Goal: Navigation & Orientation: Find specific page/section

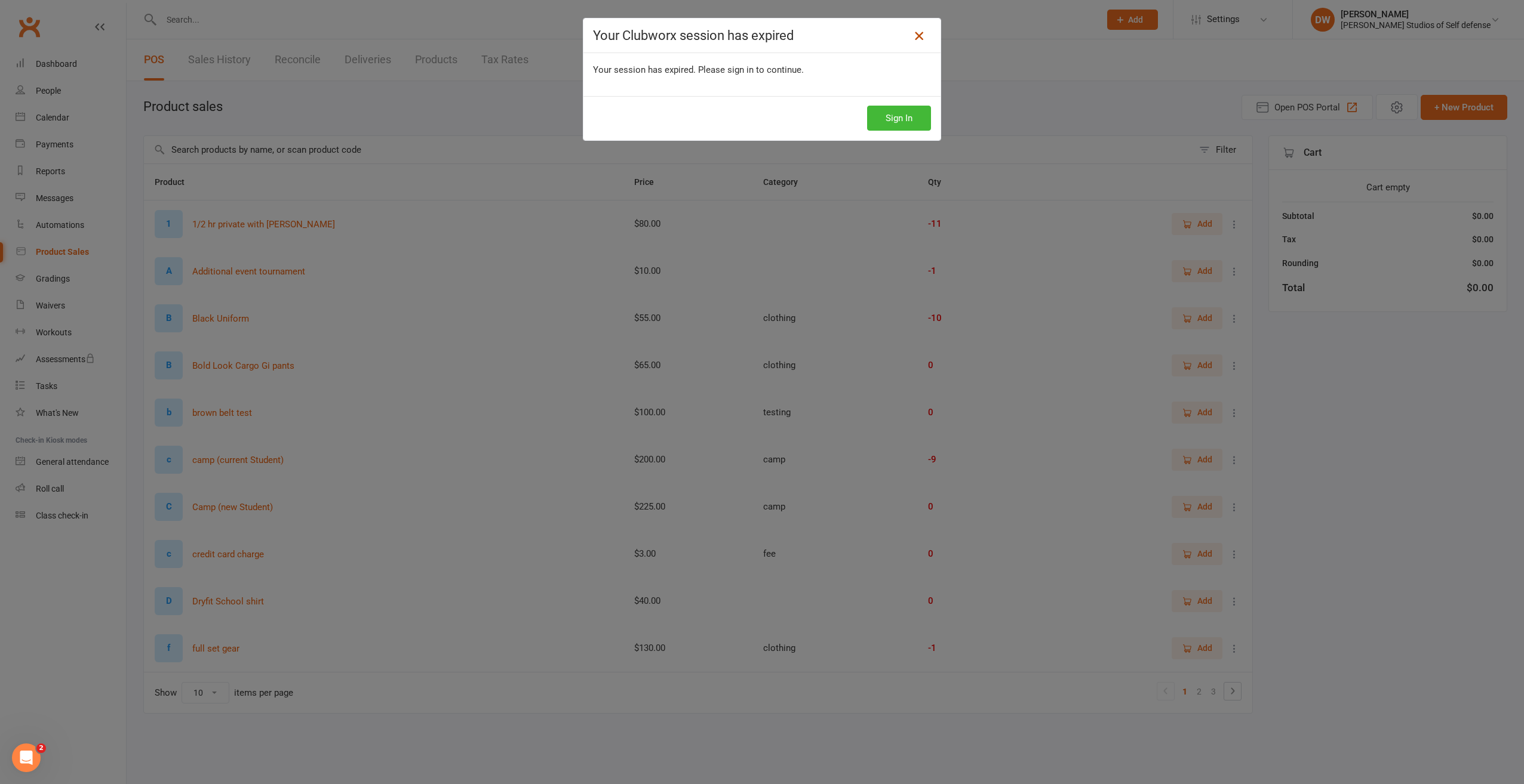
click at [915, 36] on icon at bounding box center [919, 36] width 15 height 15
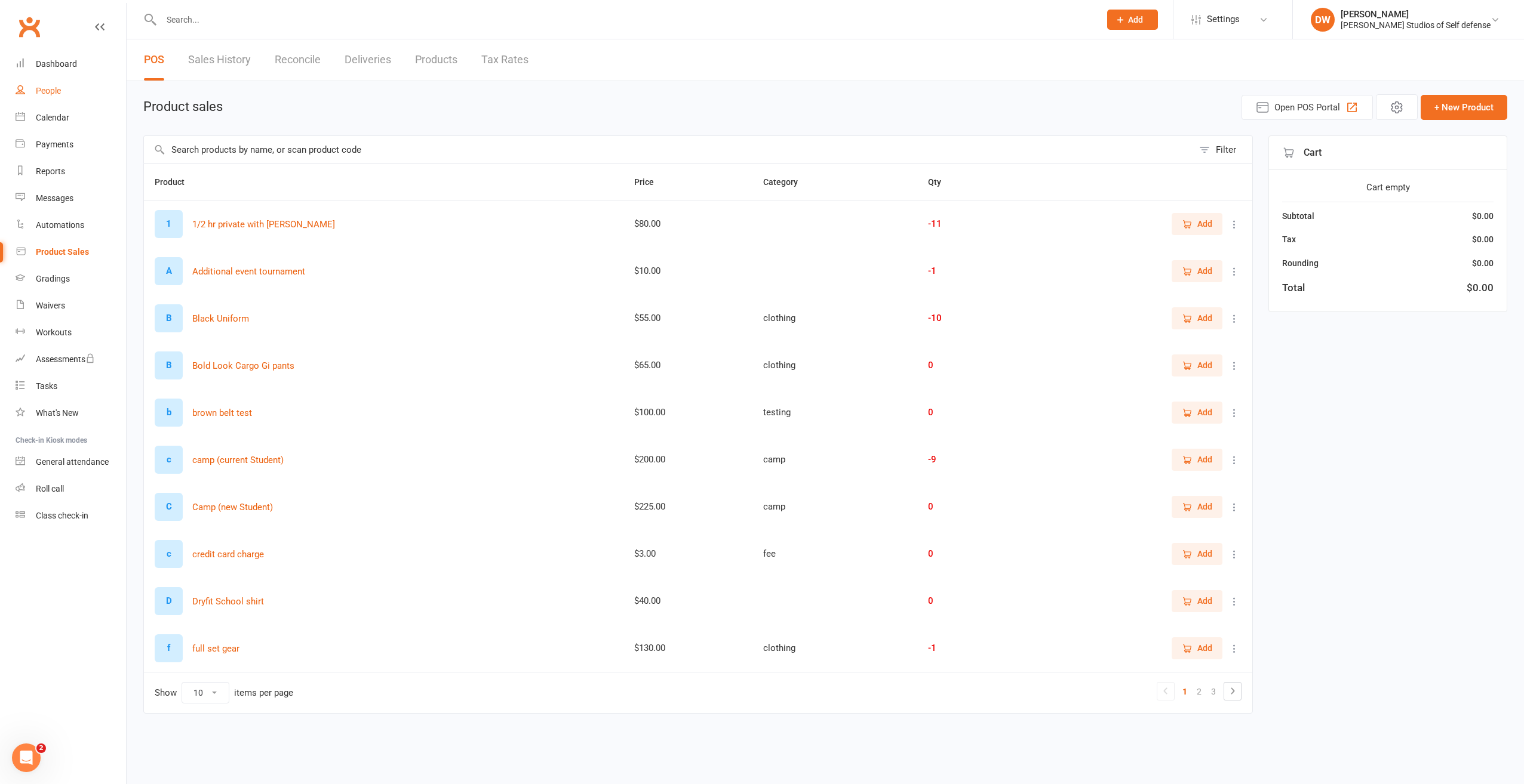
click at [46, 88] on div "People" at bounding box center [48, 91] width 25 height 10
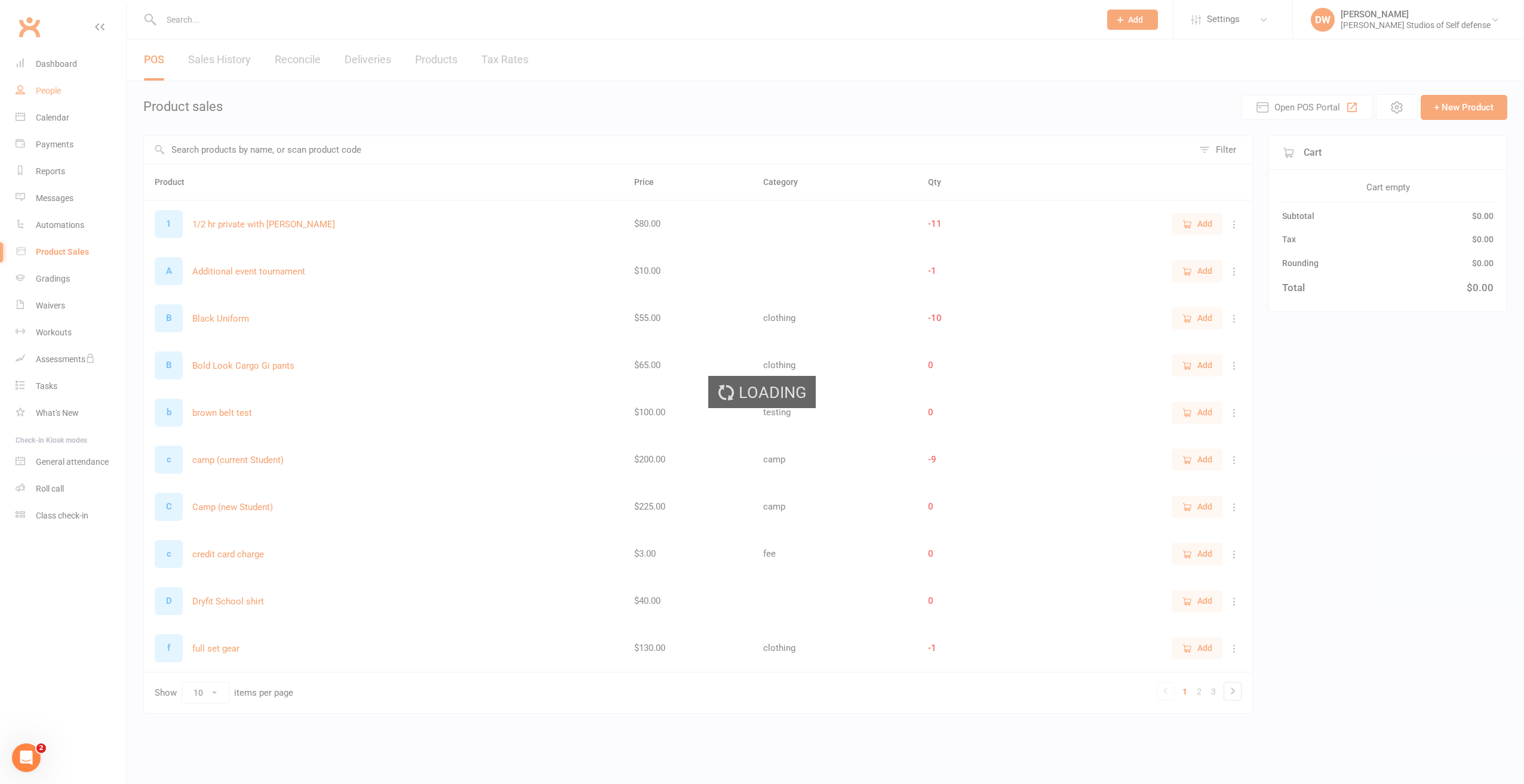
select select "100"
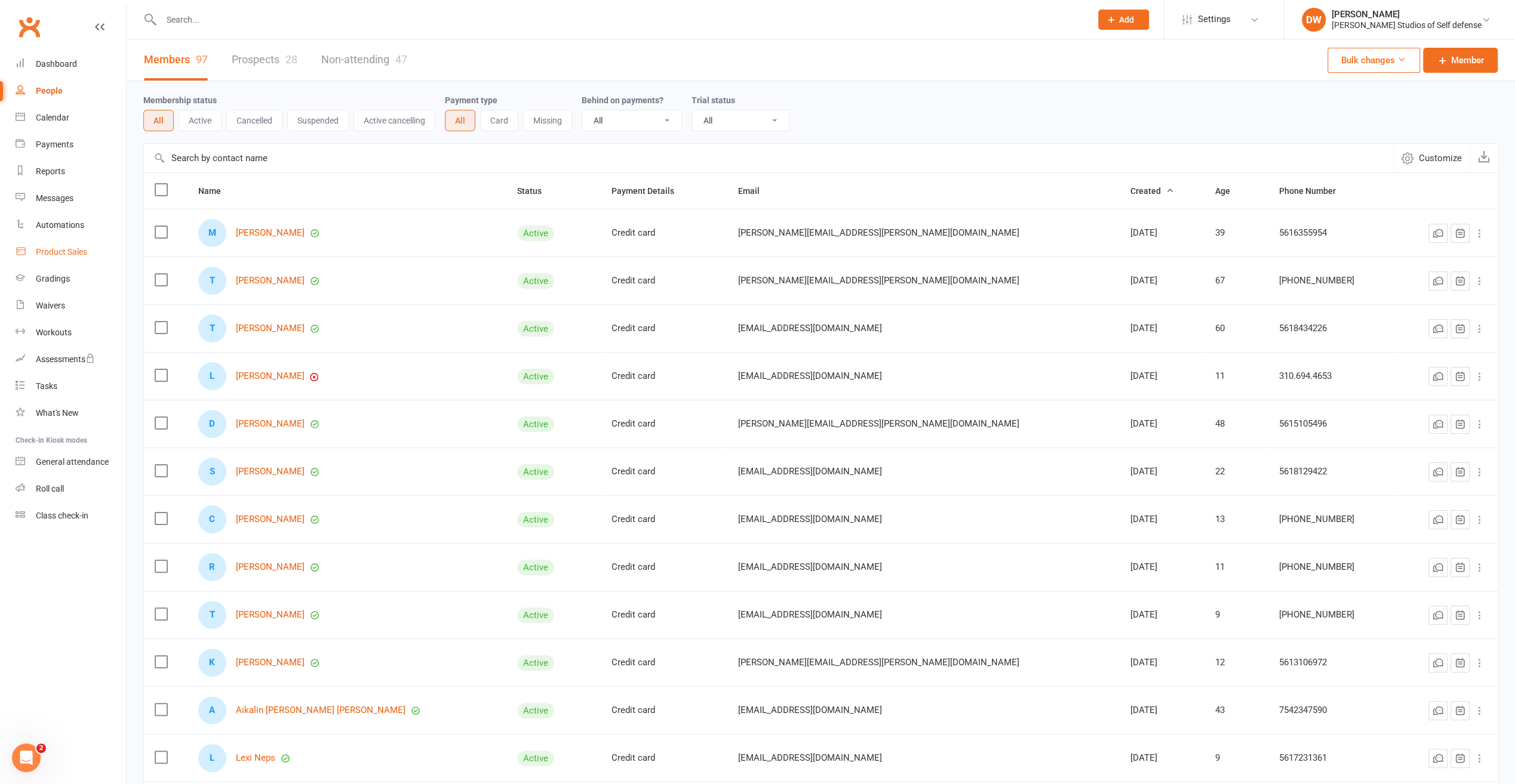
click at [61, 247] on link "Product Sales" at bounding box center [71, 252] width 110 height 27
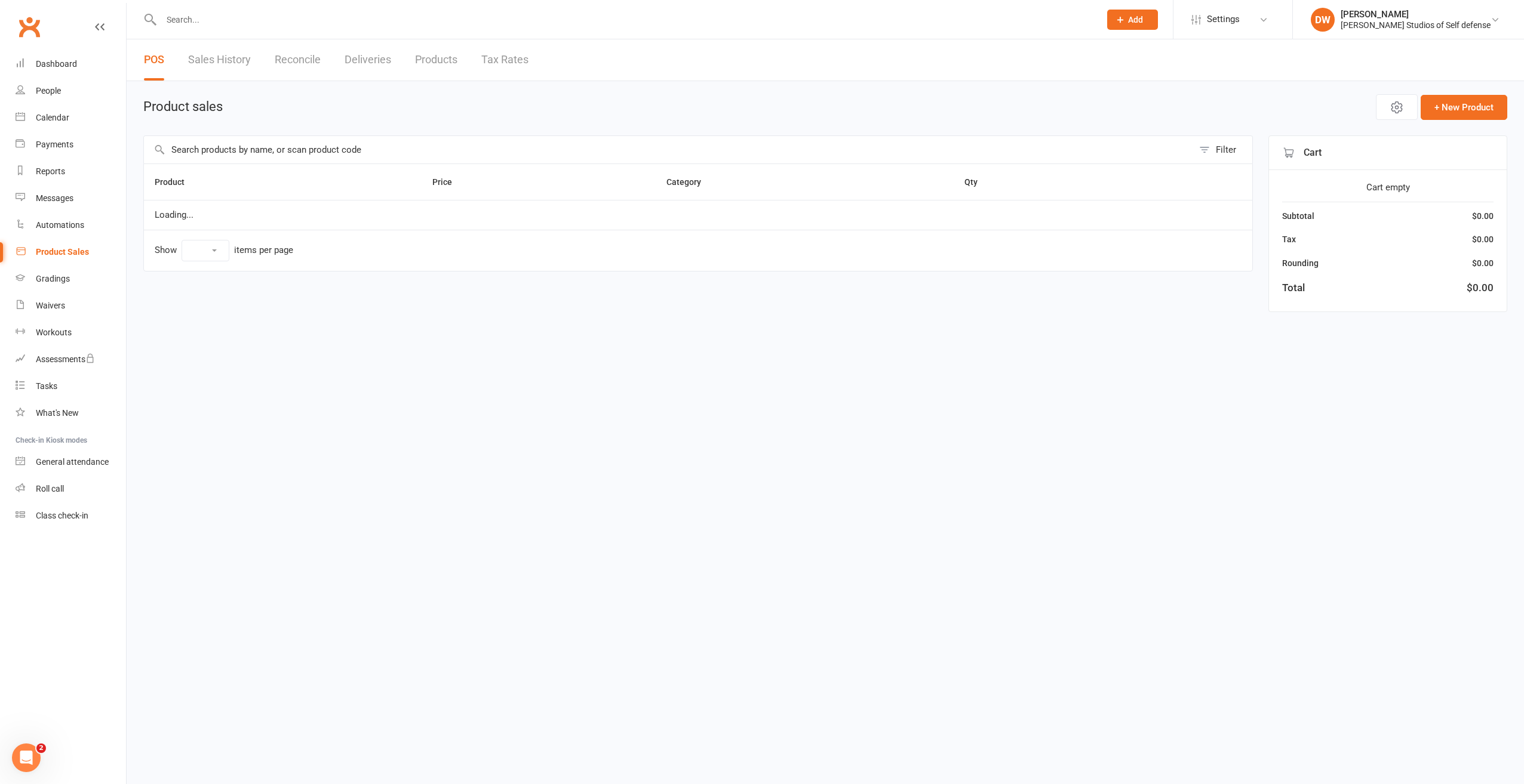
select select "10"
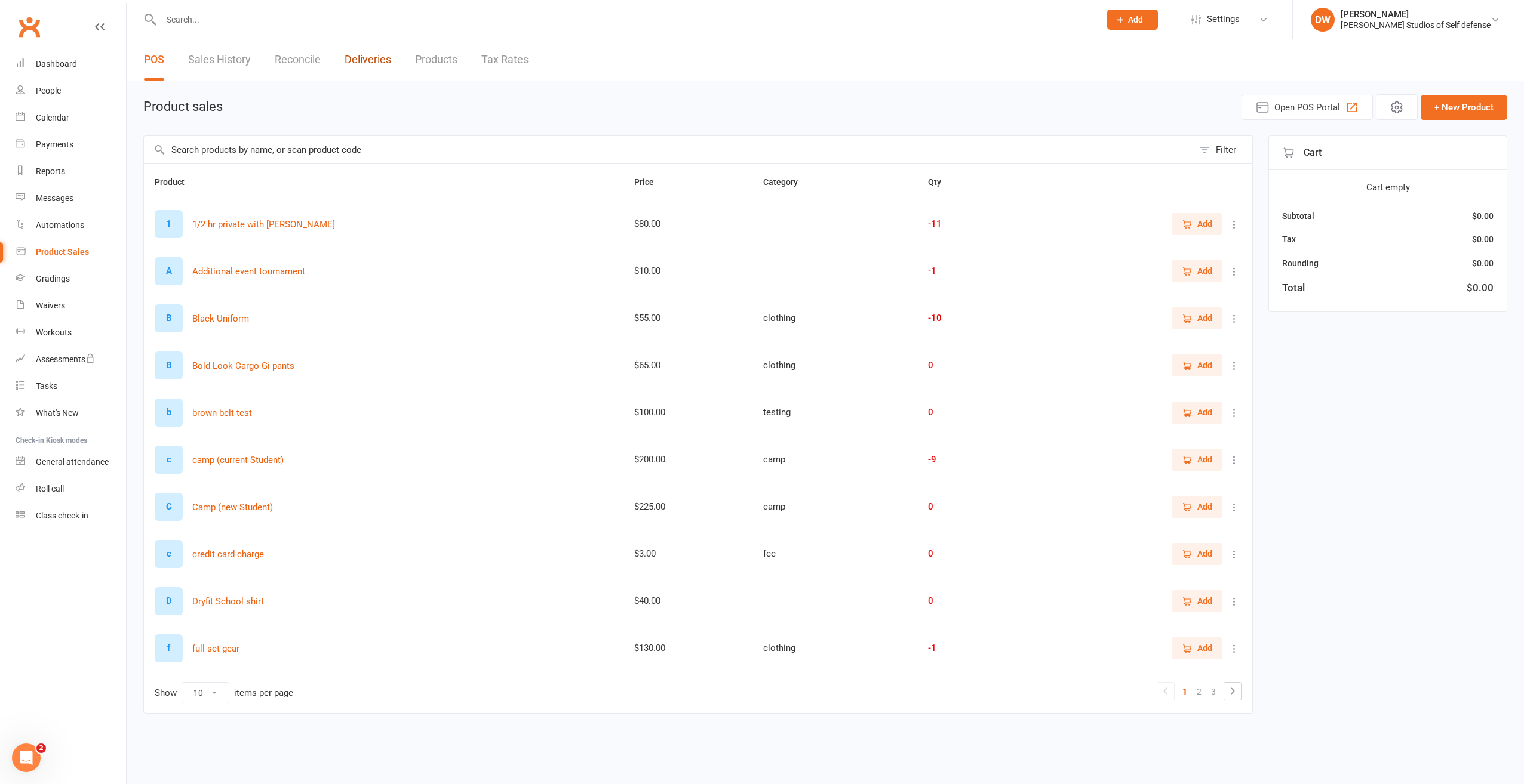
click at [379, 61] on link "Deliveries" at bounding box center [368, 60] width 47 height 41
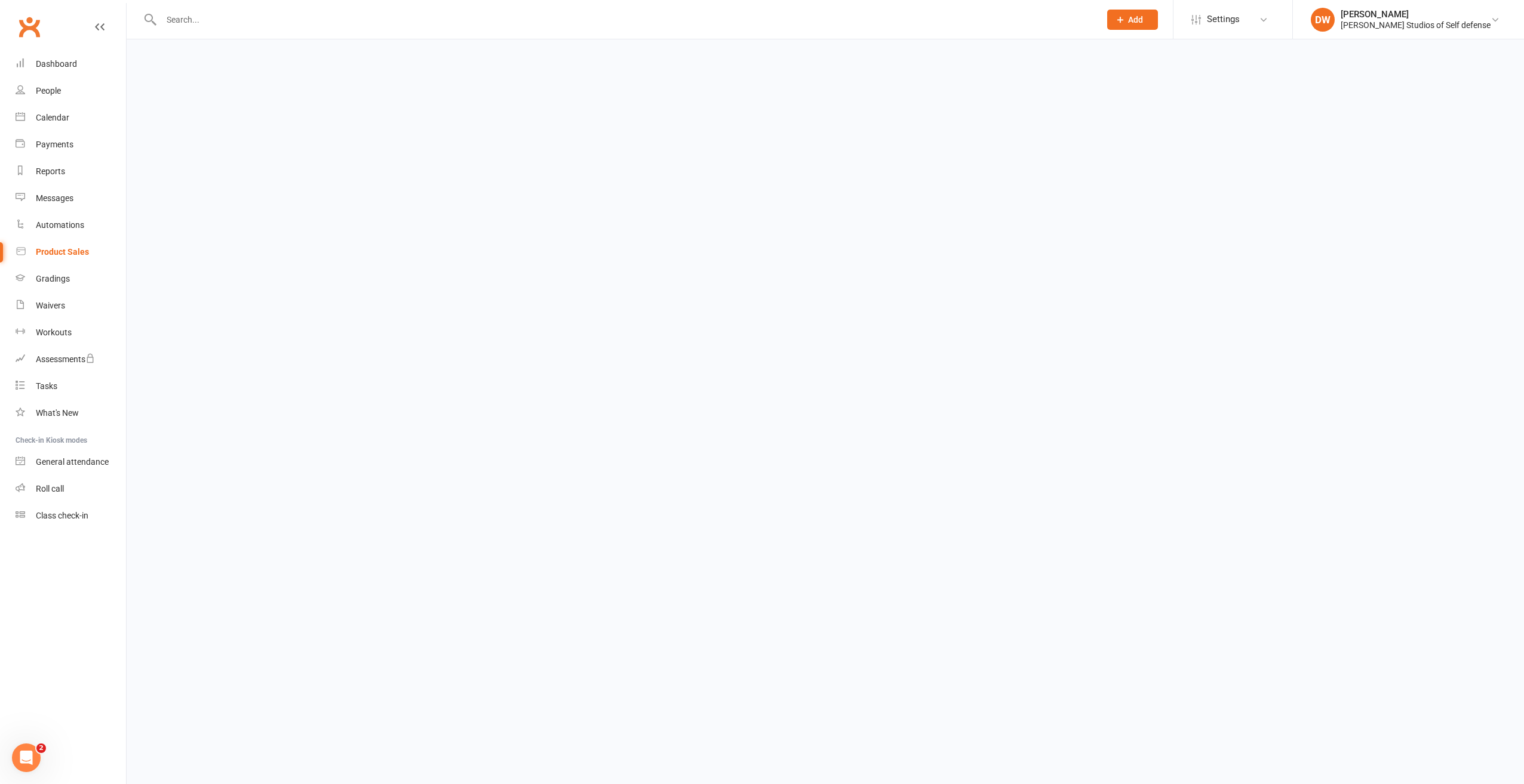
select select "any"
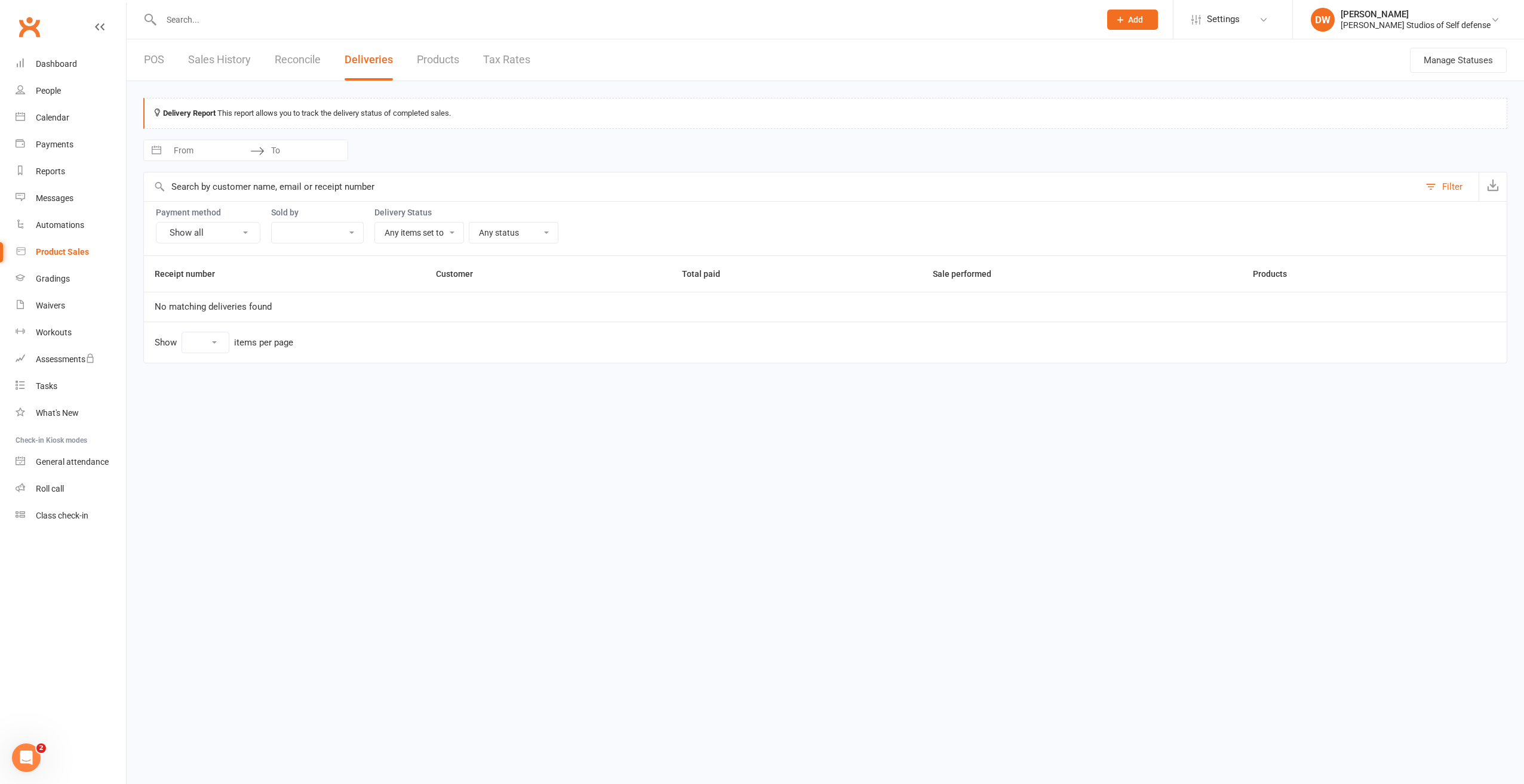
select select "25"
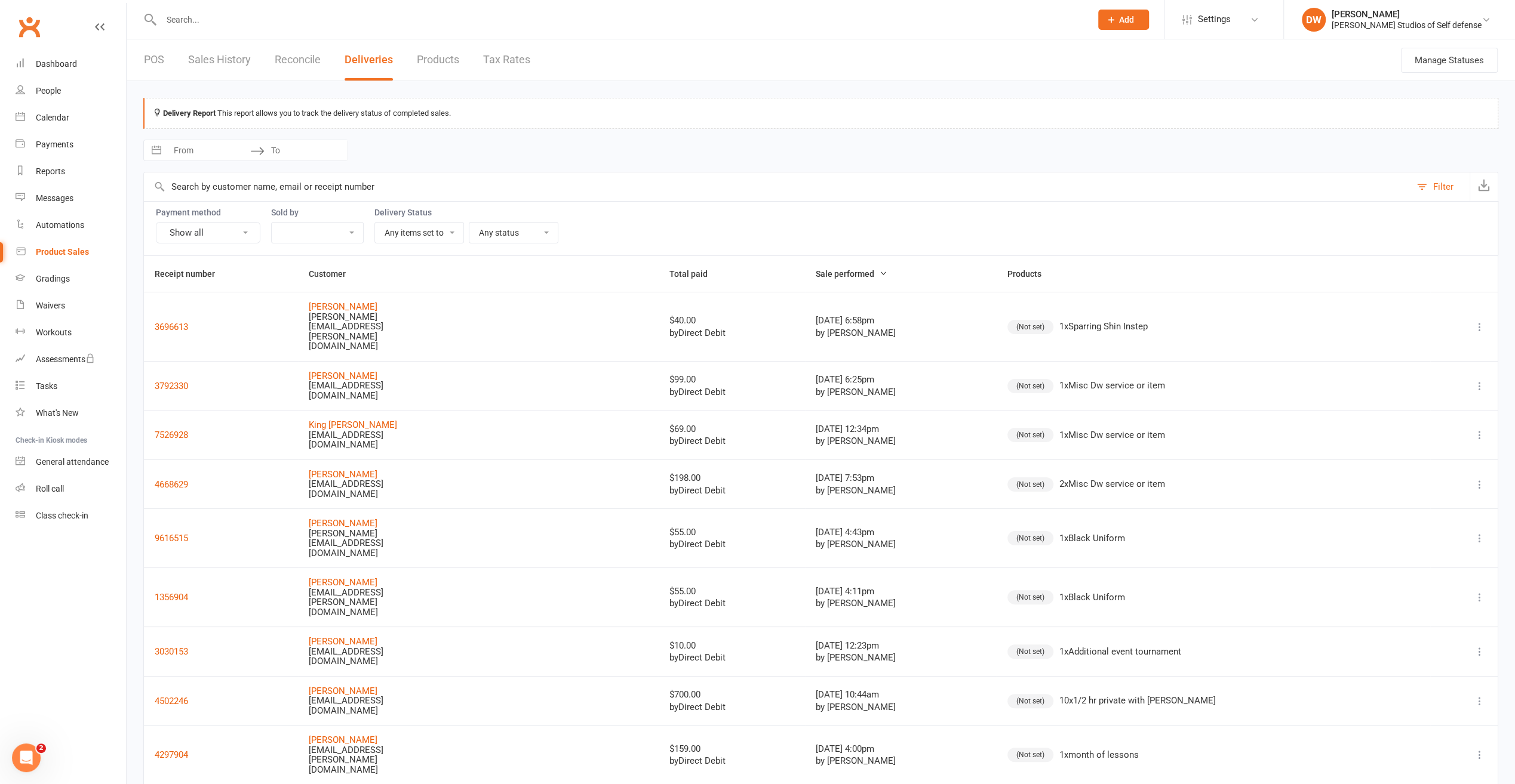
scroll to position [59, 0]
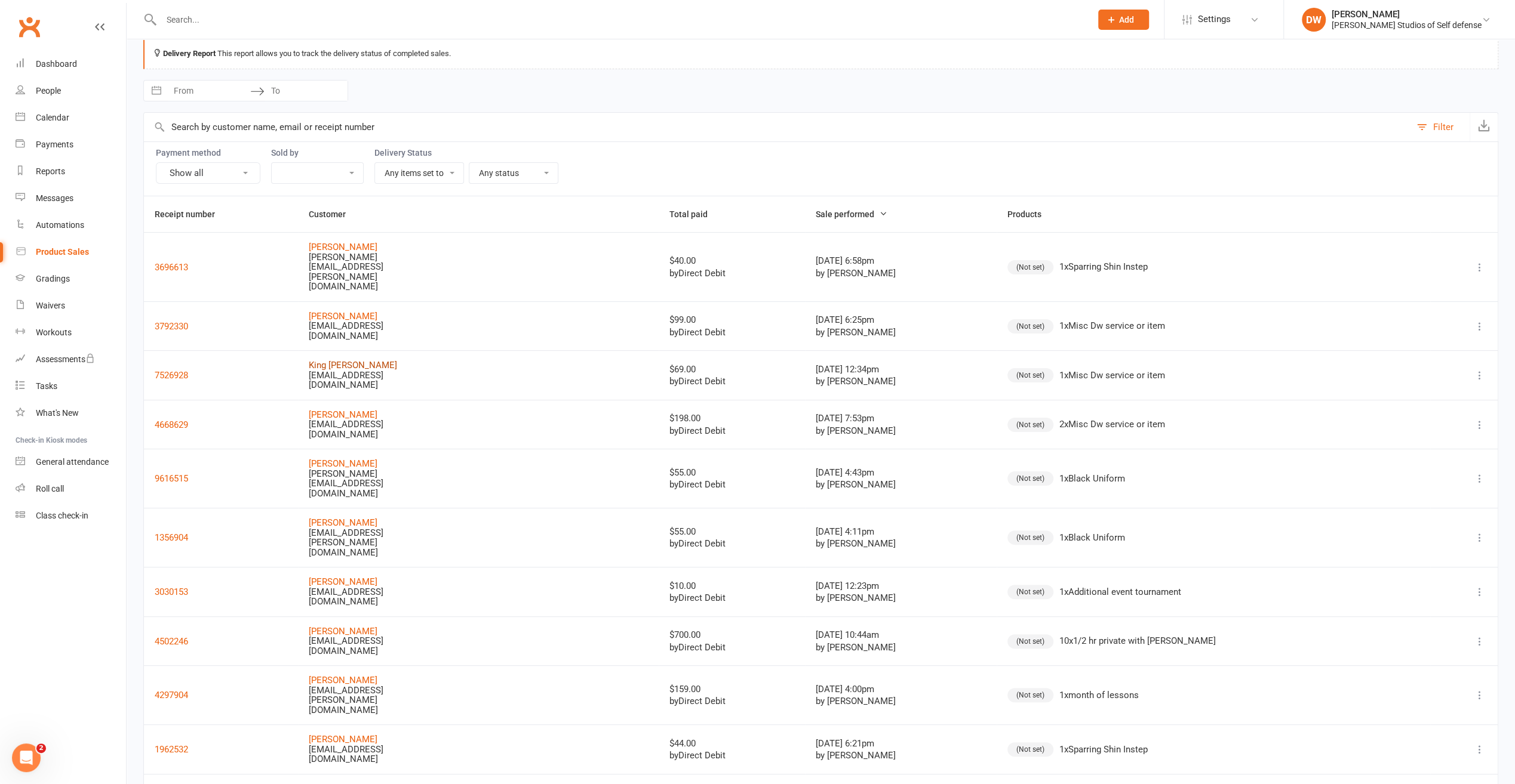
click at [361, 360] on link "King [PERSON_NAME]" at bounding box center [353, 366] width 89 height 11
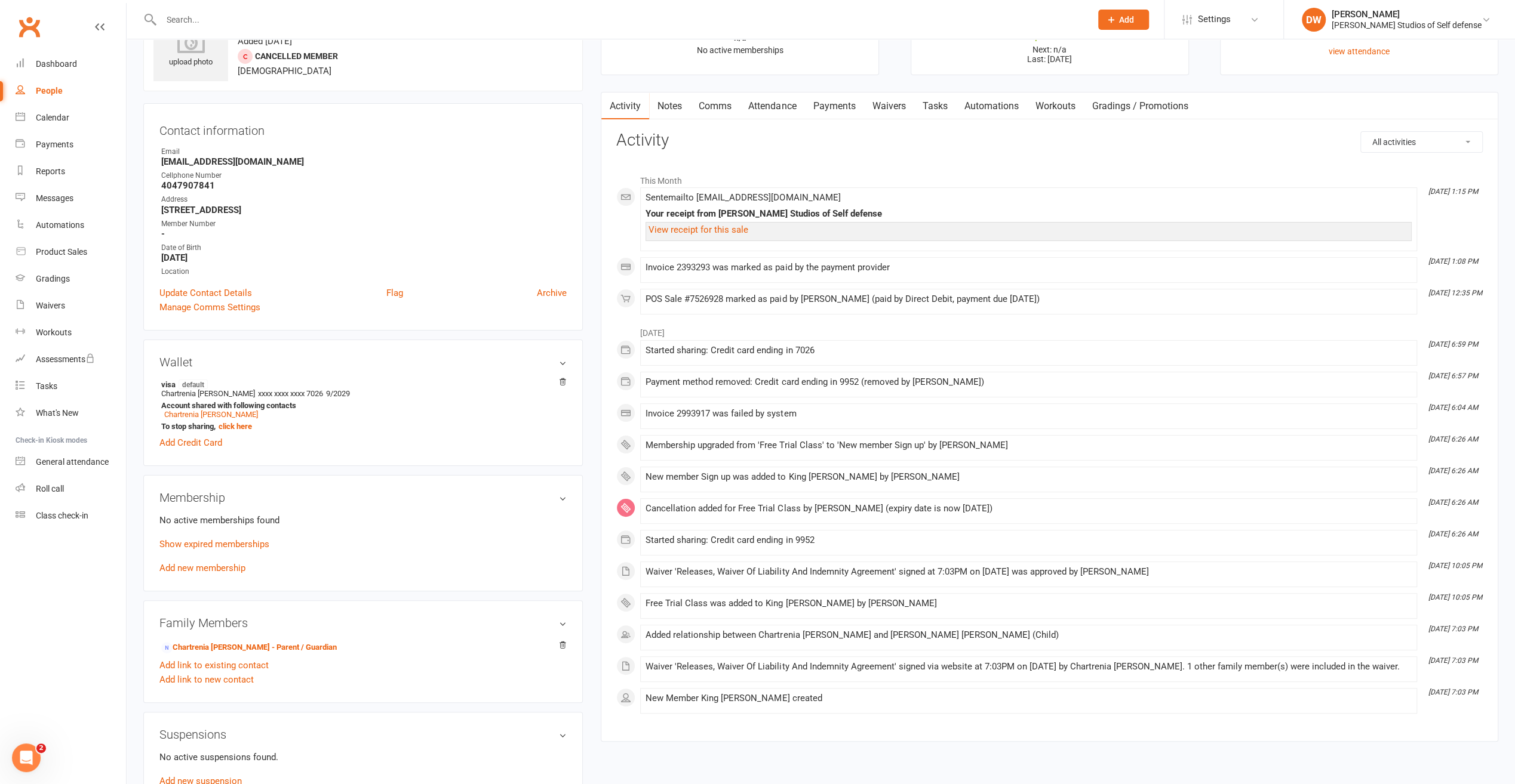
scroll to position [119, 0]
